Goal: Find specific page/section: Find specific page/section

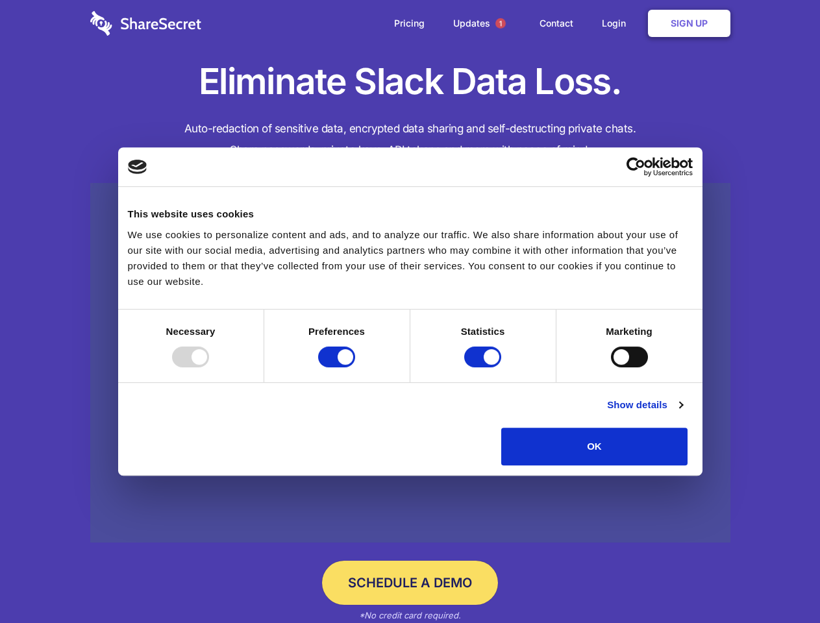
click at [209, 367] on div at bounding box center [190, 357] width 37 height 21
click at [355, 367] on input "Preferences" at bounding box center [336, 357] width 37 height 21
checkbox input "false"
click at [484, 367] on input "Statistics" at bounding box center [482, 357] width 37 height 21
checkbox input "false"
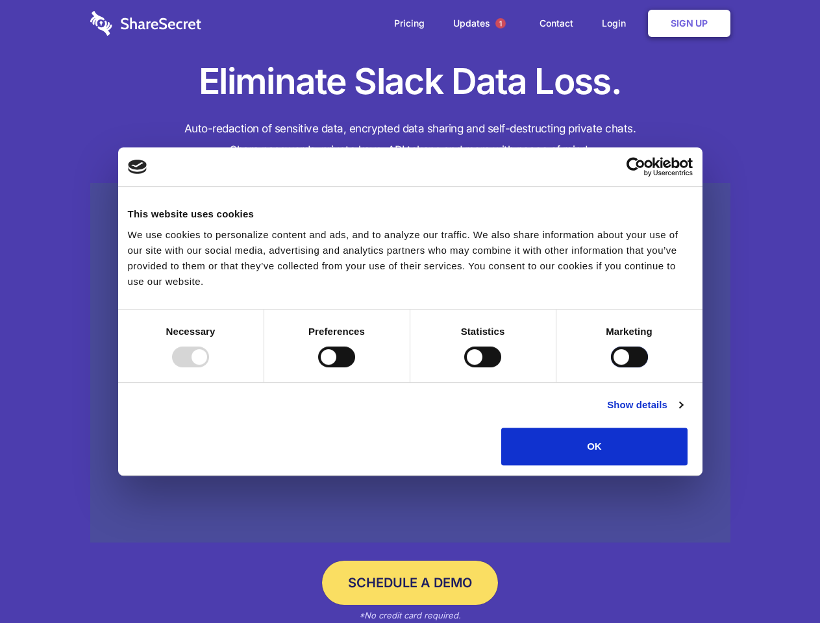
click at [611, 367] on input "Marketing" at bounding box center [629, 357] width 37 height 21
checkbox input "true"
click at [682, 413] on link "Show details" at bounding box center [644, 405] width 75 height 16
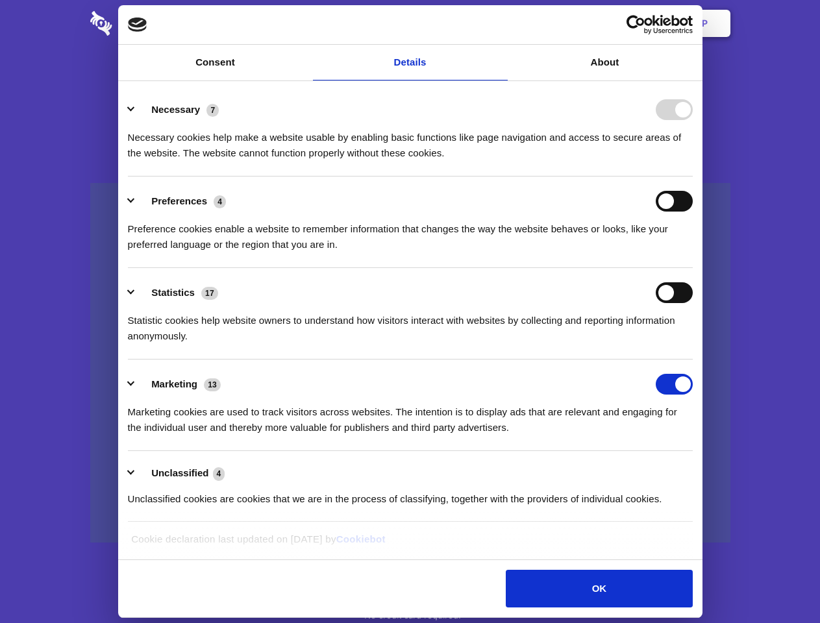
click at [693, 177] on li "Necessary 7 Necessary cookies help make a website usable by enabling basic func…" at bounding box center [410, 131] width 565 height 92
click at [500, 23] on span "1" at bounding box center [500, 23] width 10 height 10
